Goal: Task Accomplishment & Management: Manage account settings

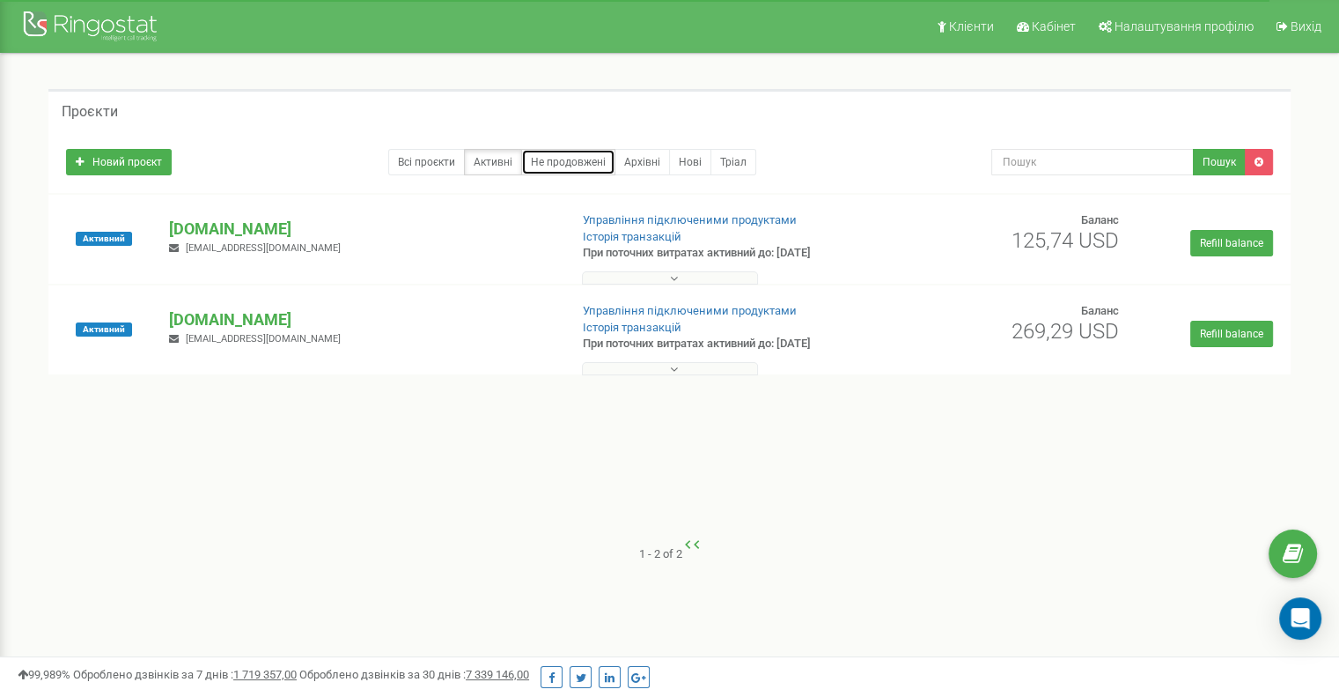
click at [564, 160] on link "Не продовжені" at bounding box center [568, 162] width 94 height 26
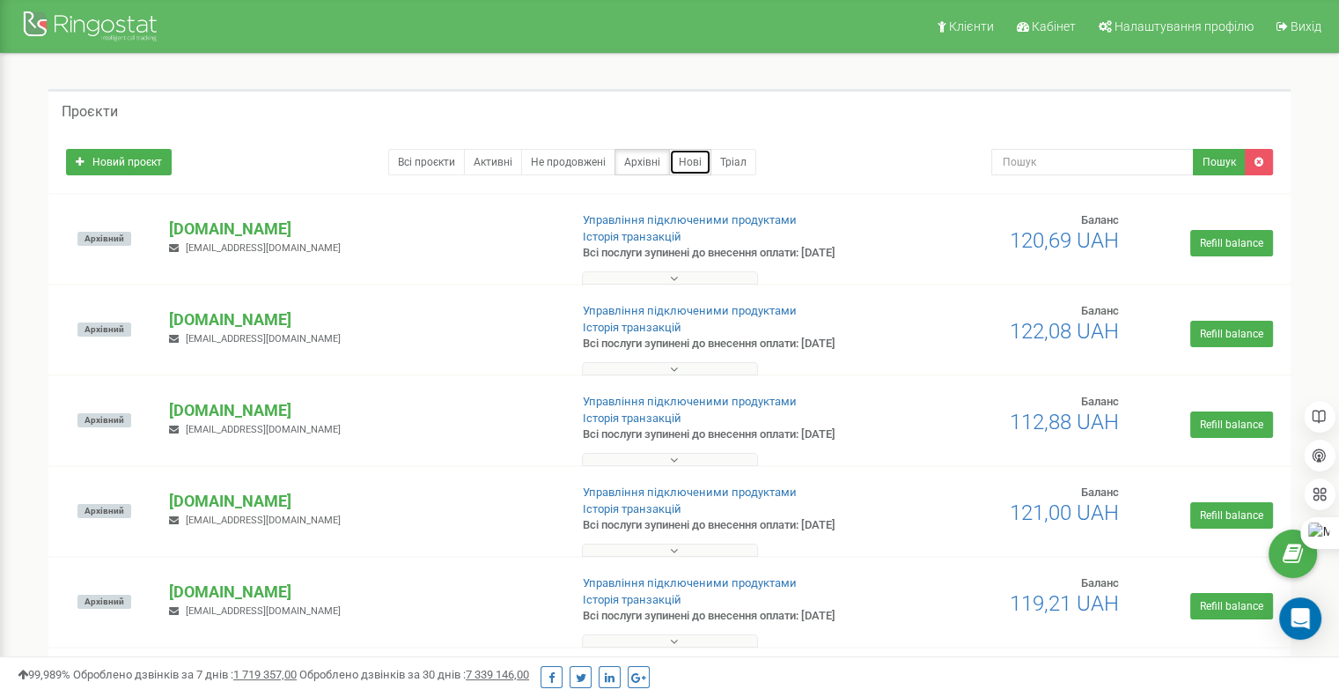
click at [697, 162] on link "Нові" at bounding box center [690, 162] width 42 height 26
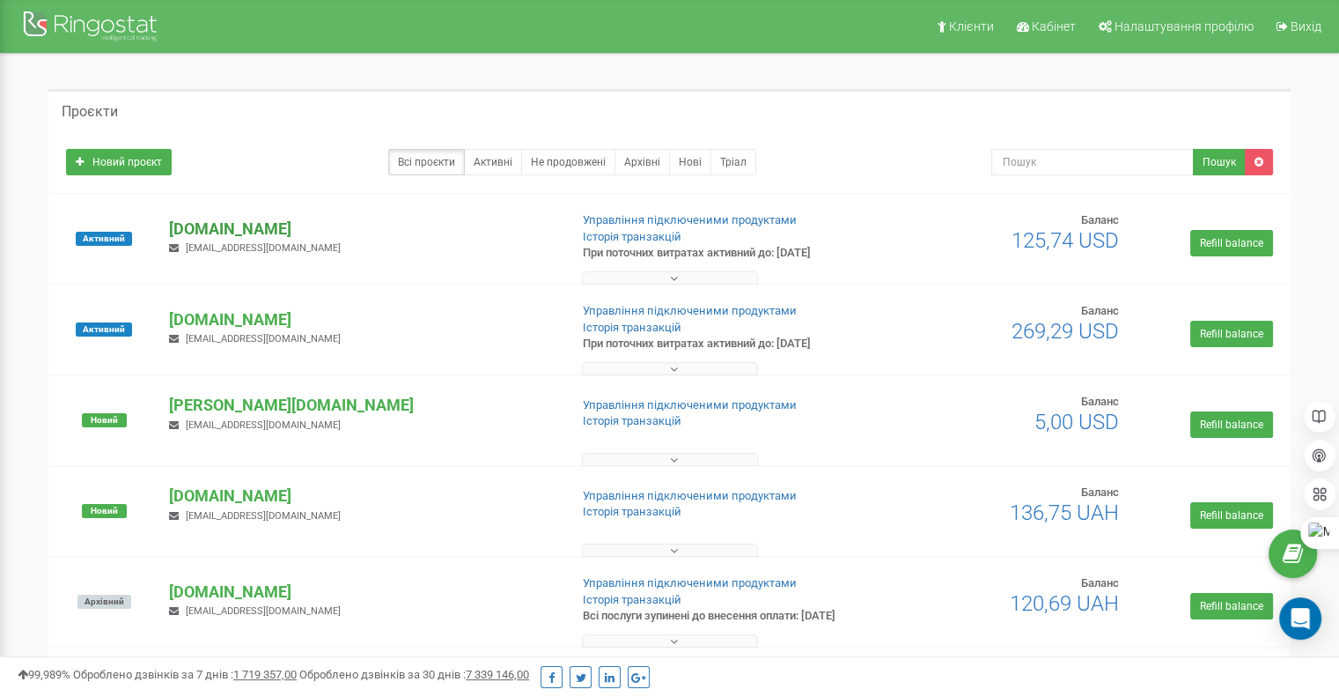
click at [211, 228] on p "[DOMAIN_NAME]" at bounding box center [361, 229] width 385 height 23
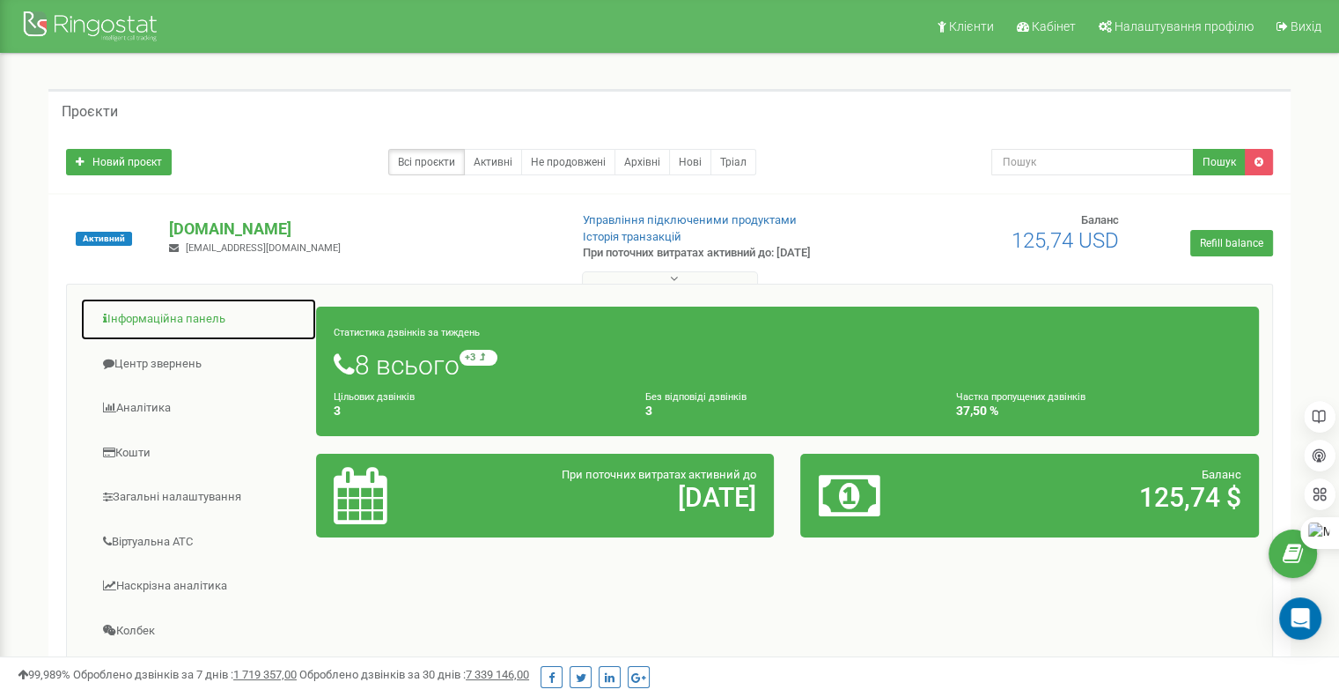
click at [183, 314] on link "Інформаційна панель" at bounding box center [198, 319] width 237 height 43
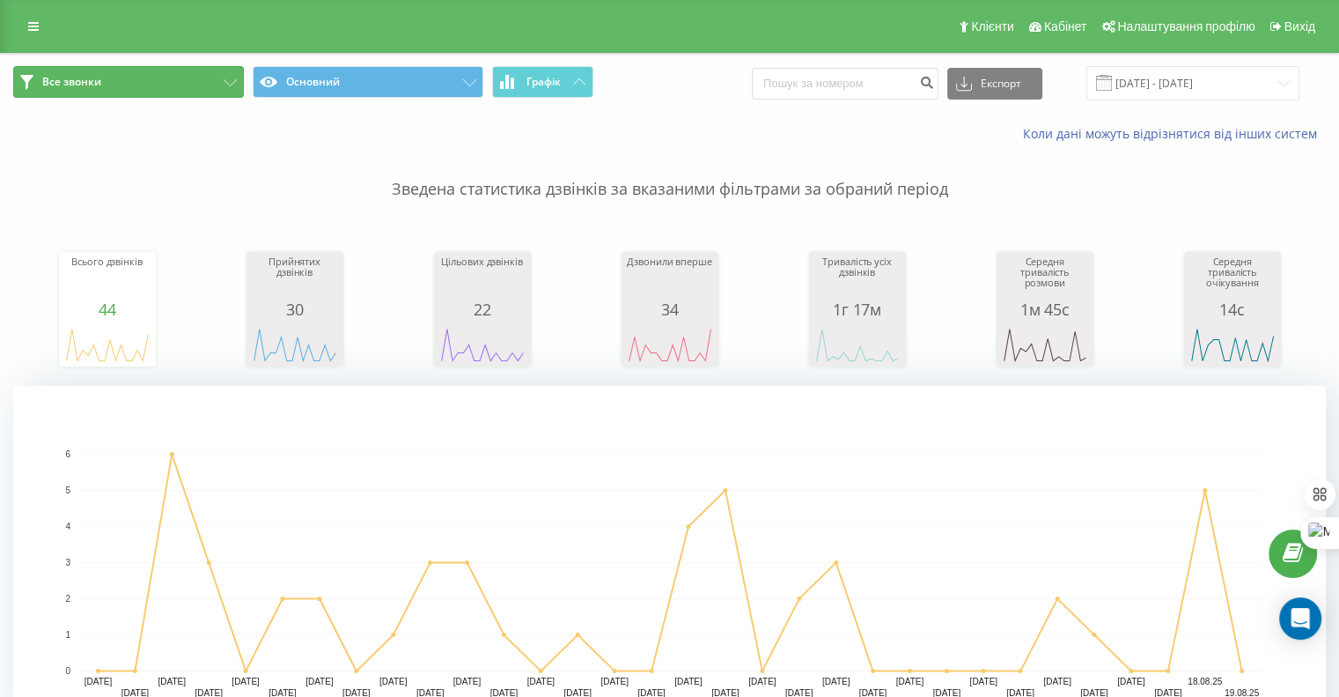
click at [229, 70] on button "Все звонки" at bounding box center [128, 82] width 231 height 32
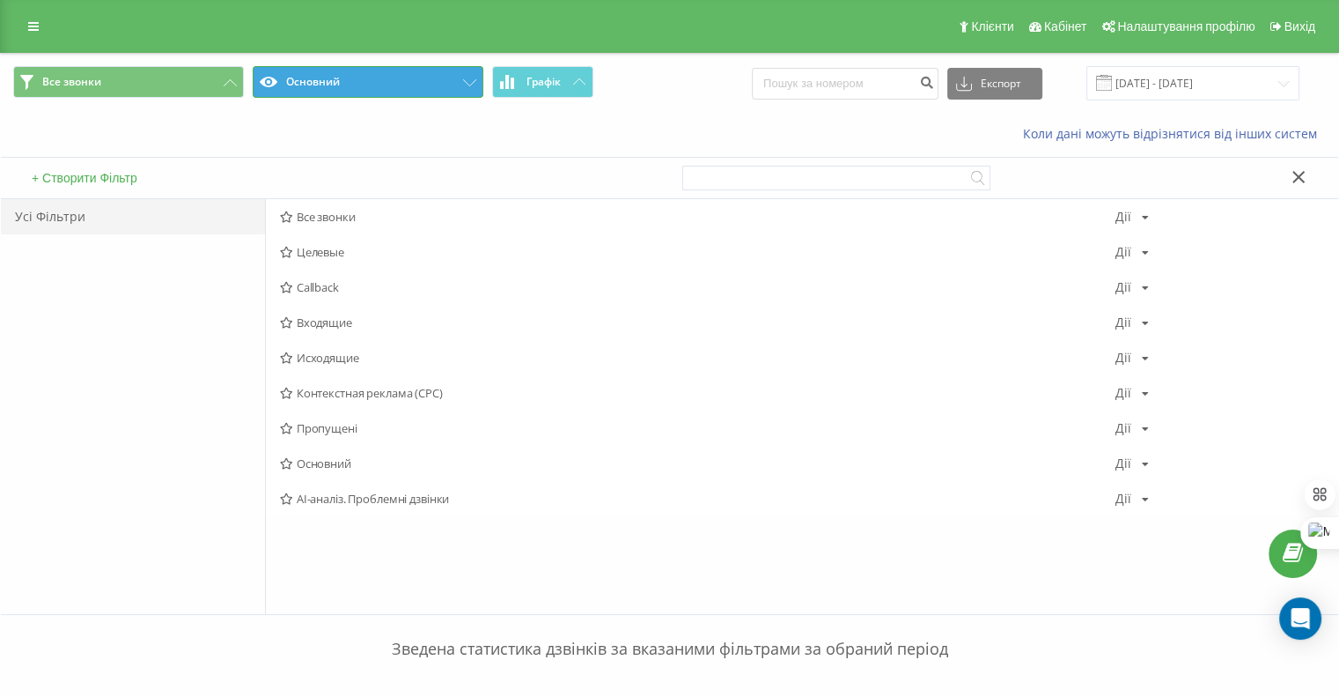
click at [405, 86] on button "Основний" at bounding box center [368, 82] width 231 height 32
click at [405, 85] on button "Основний" at bounding box center [368, 82] width 231 height 32
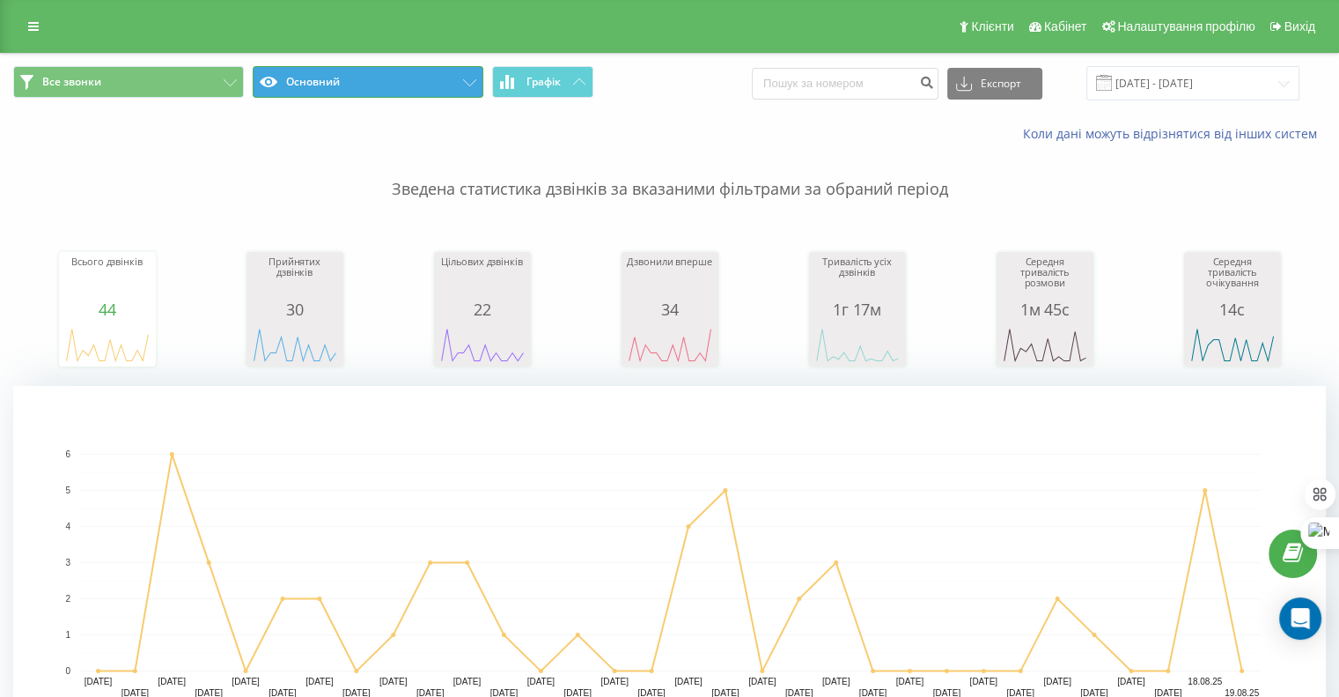
click at [406, 86] on button "Основний" at bounding box center [368, 82] width 231 height 32
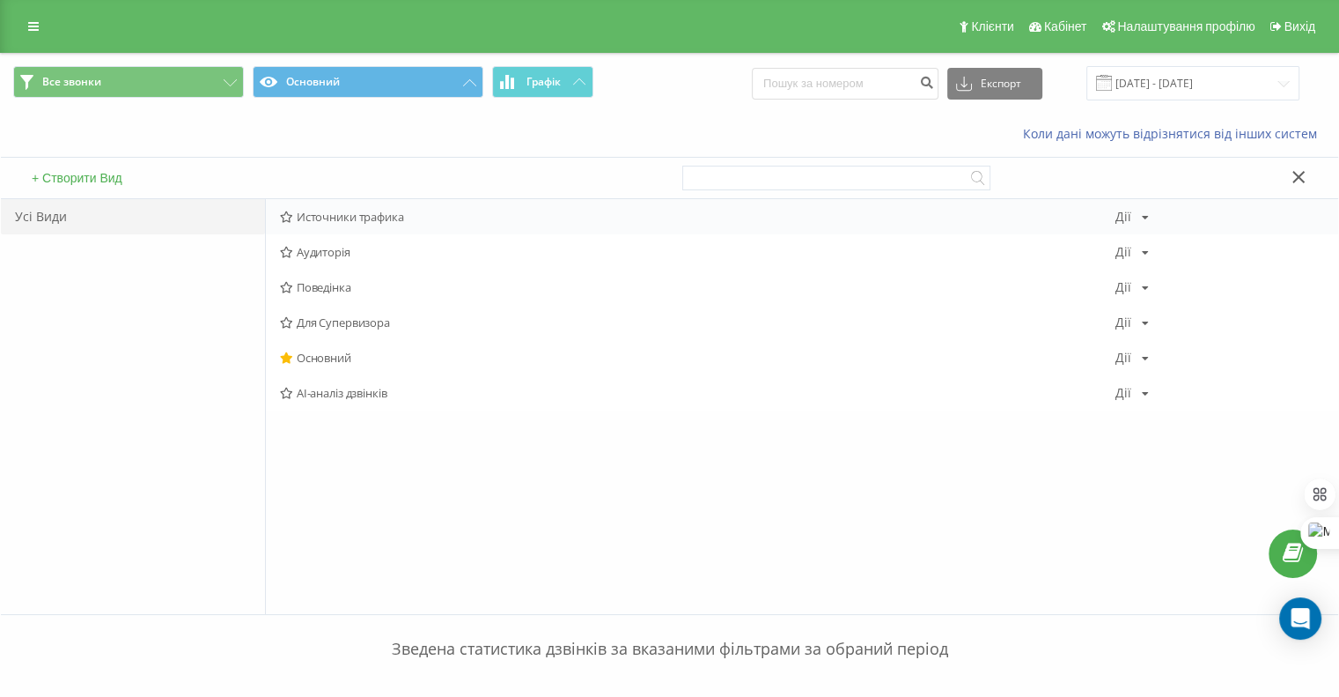
click at [340, 221] on span "Источники трафика" at bounding box center [698, 216] width 836 height 12
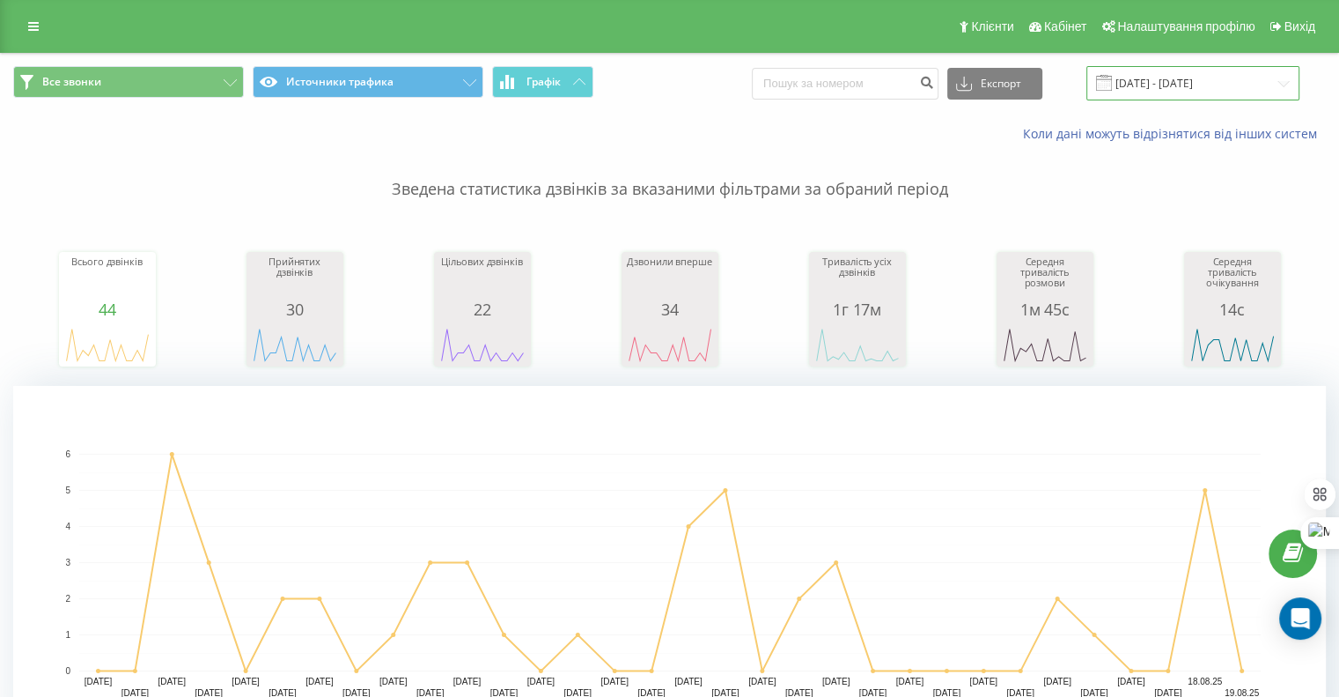
click at [1173, 77] on input "19.07.2025 - 19.08.2025" at bounding box center [1193, 83] width 213 height 34
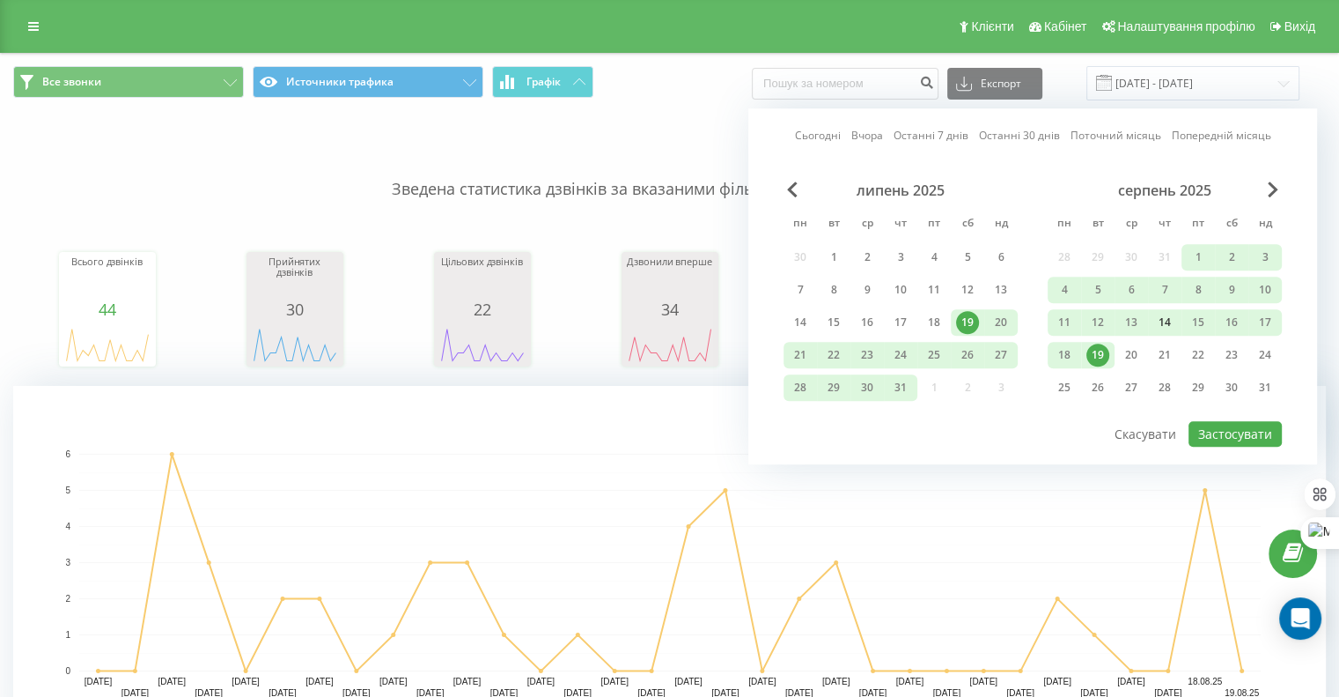
click at [1166, 319] on div "14" at bounding box center [1165, 322] width 23 height 23
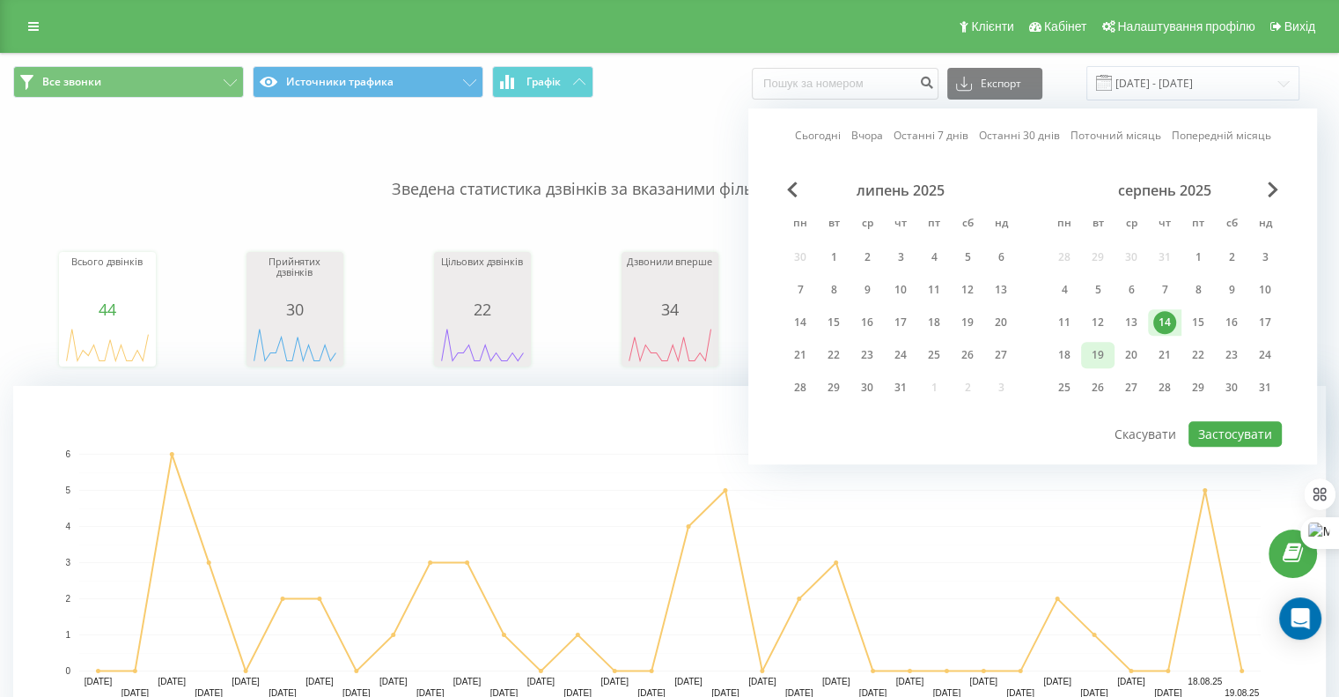
click at [1099, 353] on div "19" at bounding box center [1098, 354] width 23 height 23
click at [1243, 432] on button "Застосувати" at bounding box center [1235, 434] width 93 height 26
type input "14.08.2025 - 19.08.2025"
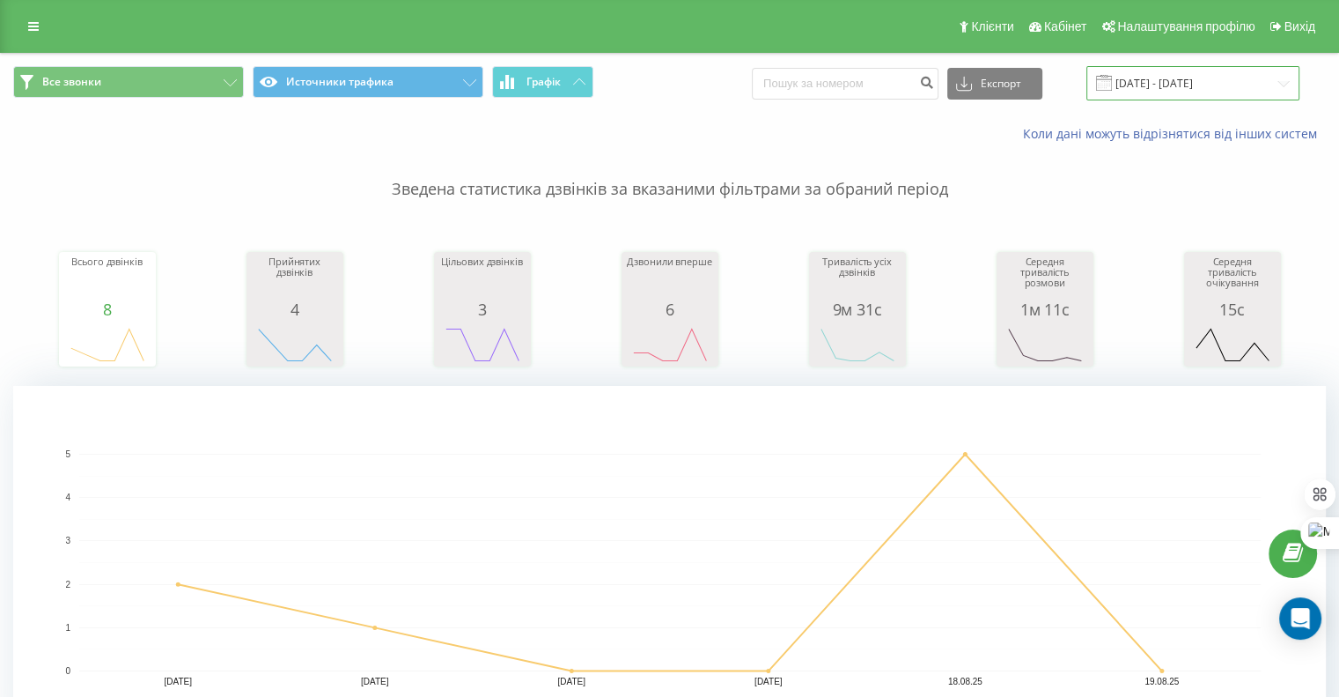
click at [1233, 84] on input "14.08.2025 - 19.08.2025" at bounding box center [1193, 83] width 213 height 34
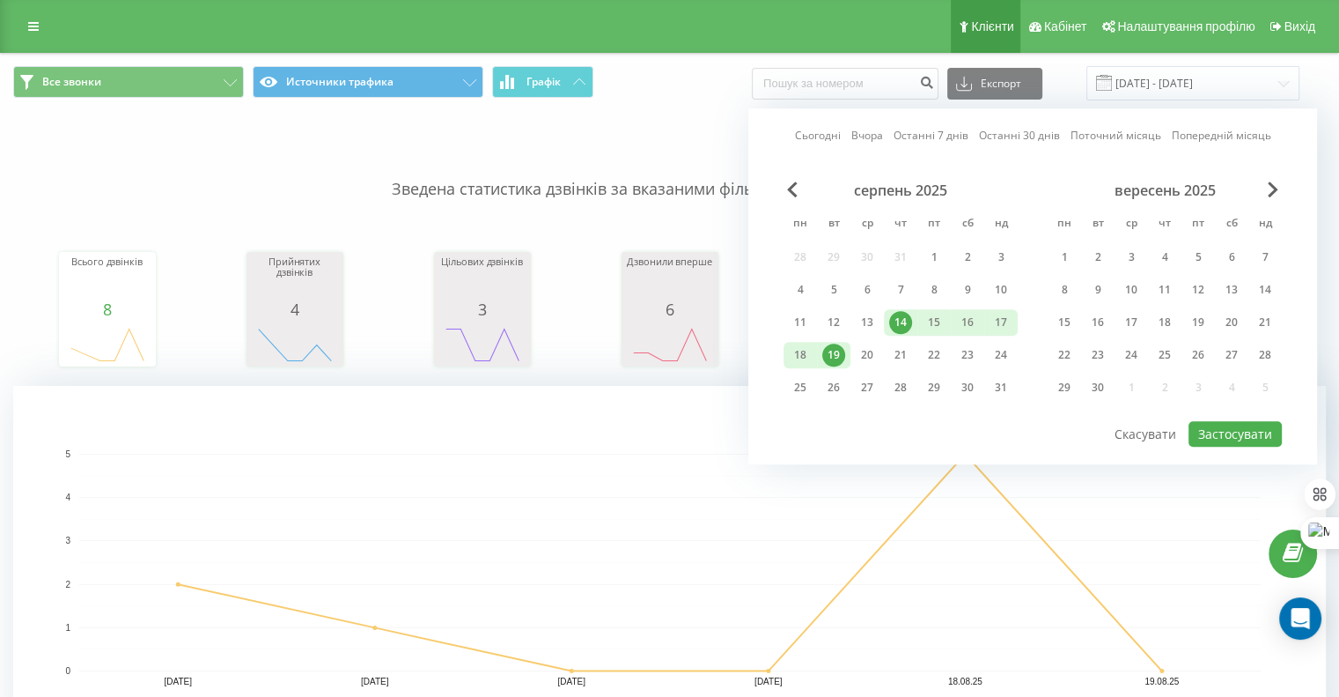
click at [992, 24] on span "Клієнти" at bounding box center [992, 26] width 43 height 14
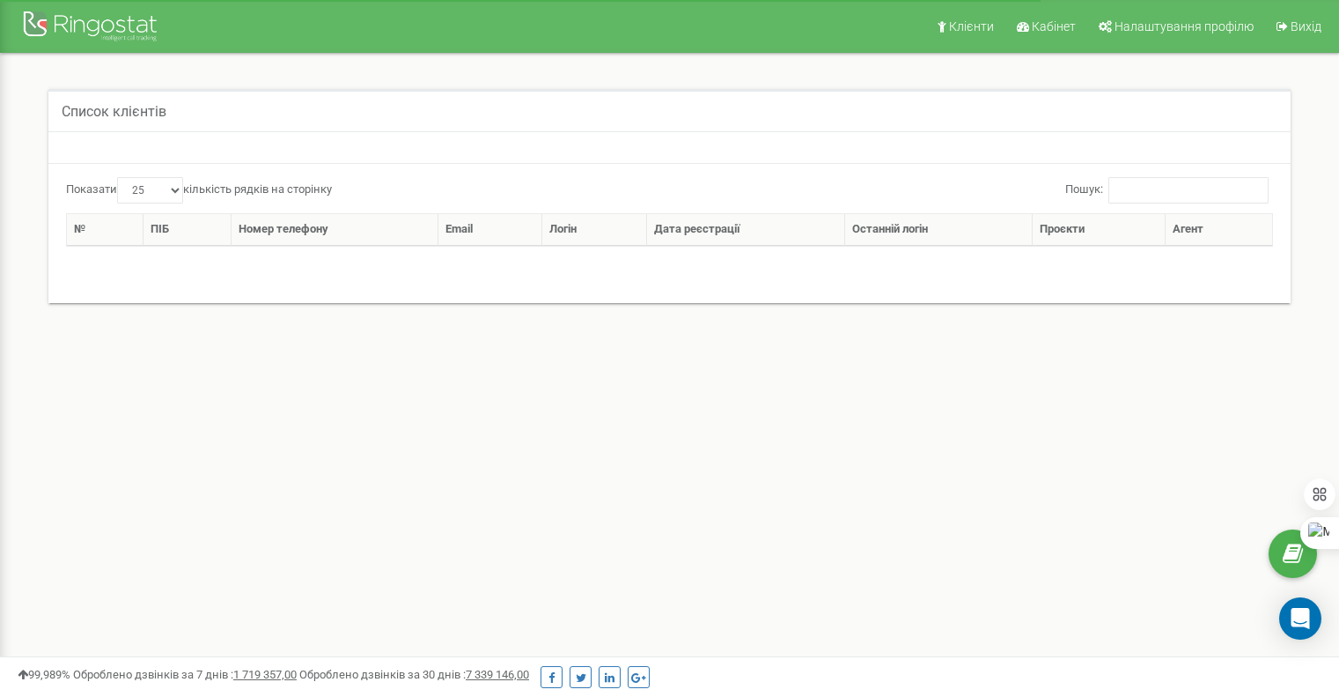
select select "25"
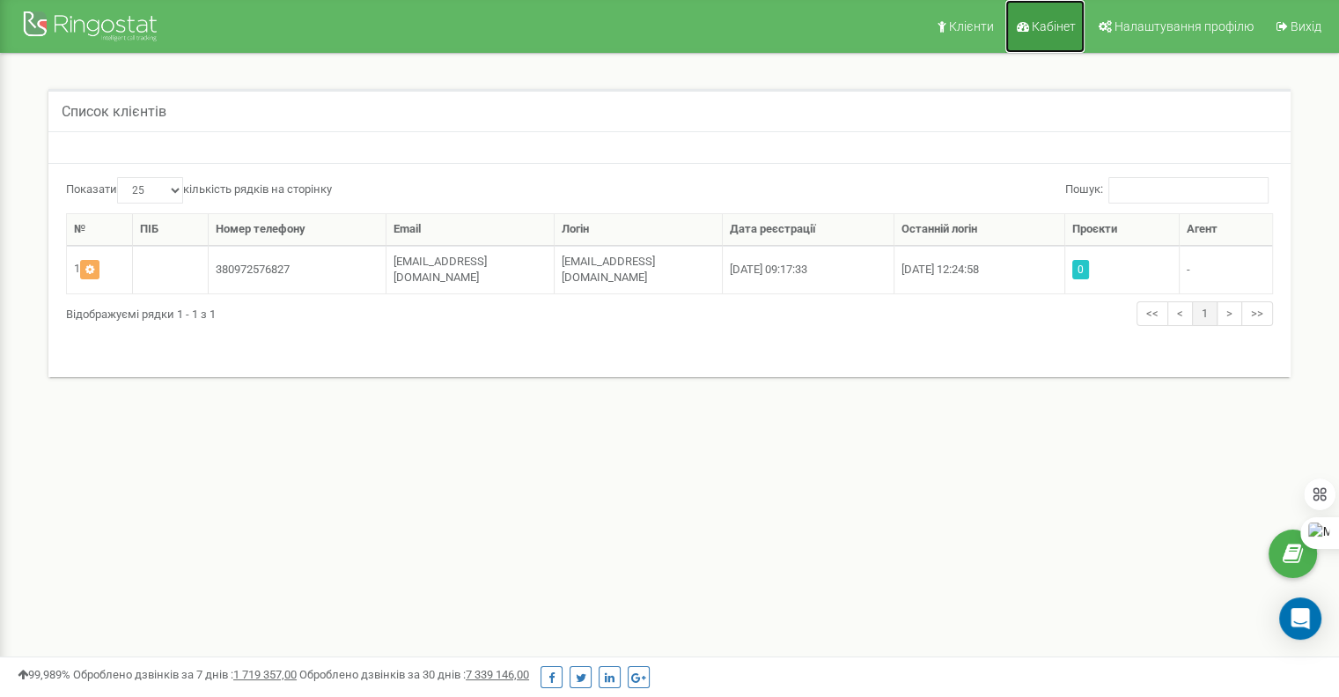
click at [1036, 20] on span "Кабінет" at bounding box center [1054, 26] width 44 height 14
